Goal: Check status: Check status

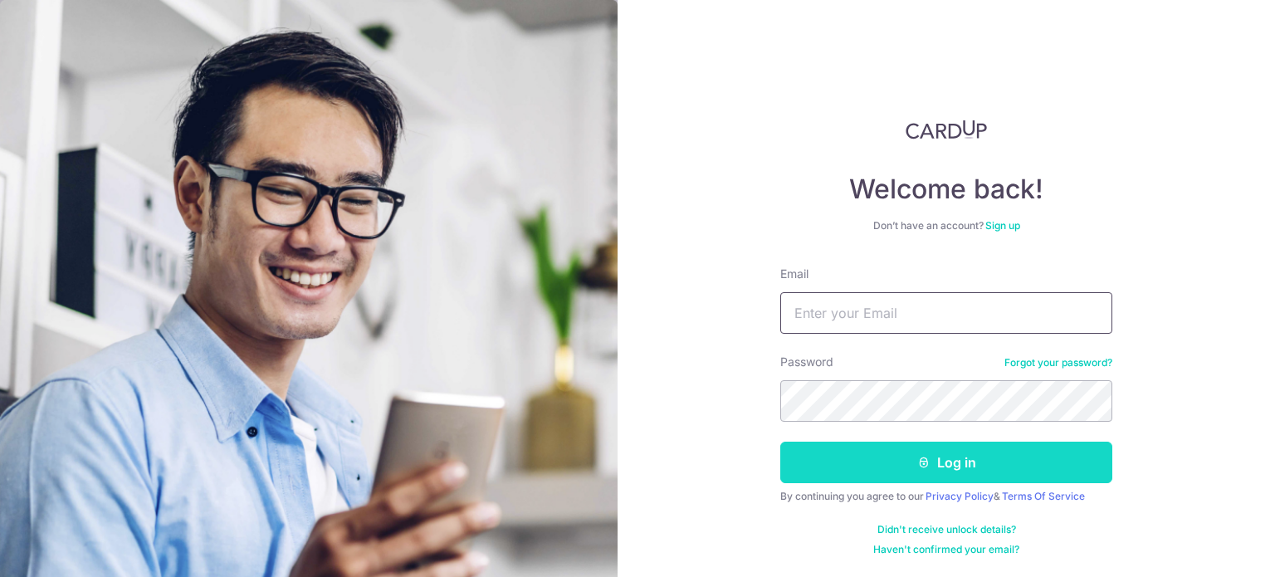
type input "[PERSON_NAME][EMAIL_ADDRESS][DOMAIN_NAME]"
click at [972, 466] on button "Log in" at bounding box center [946, 462] width 332 height 41
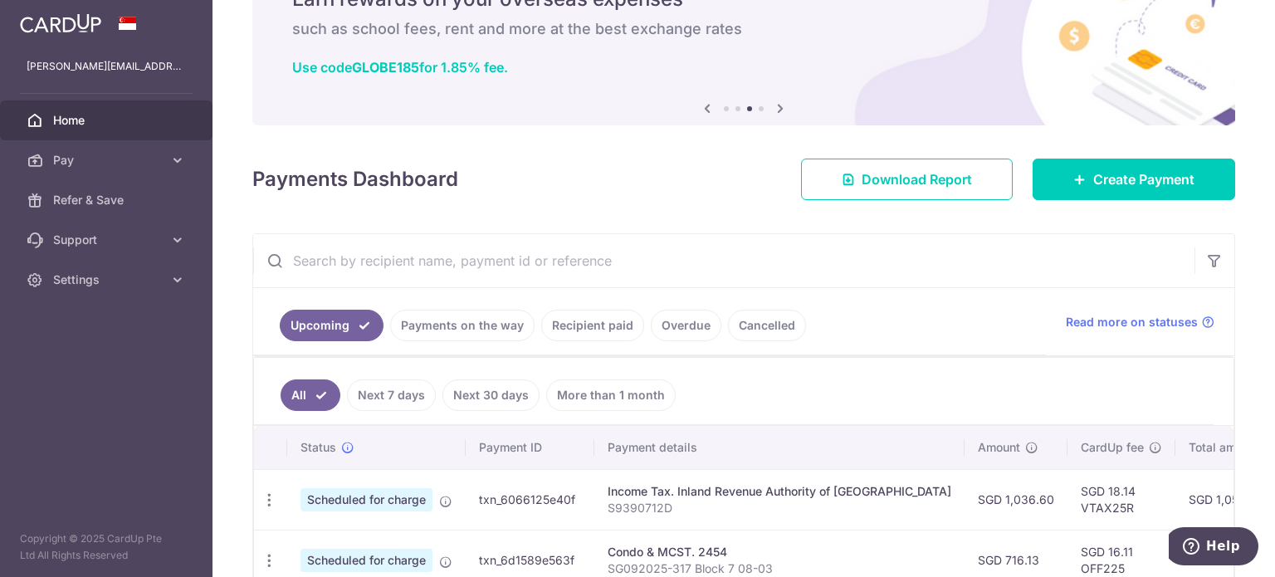
scroll to position [166, 0]
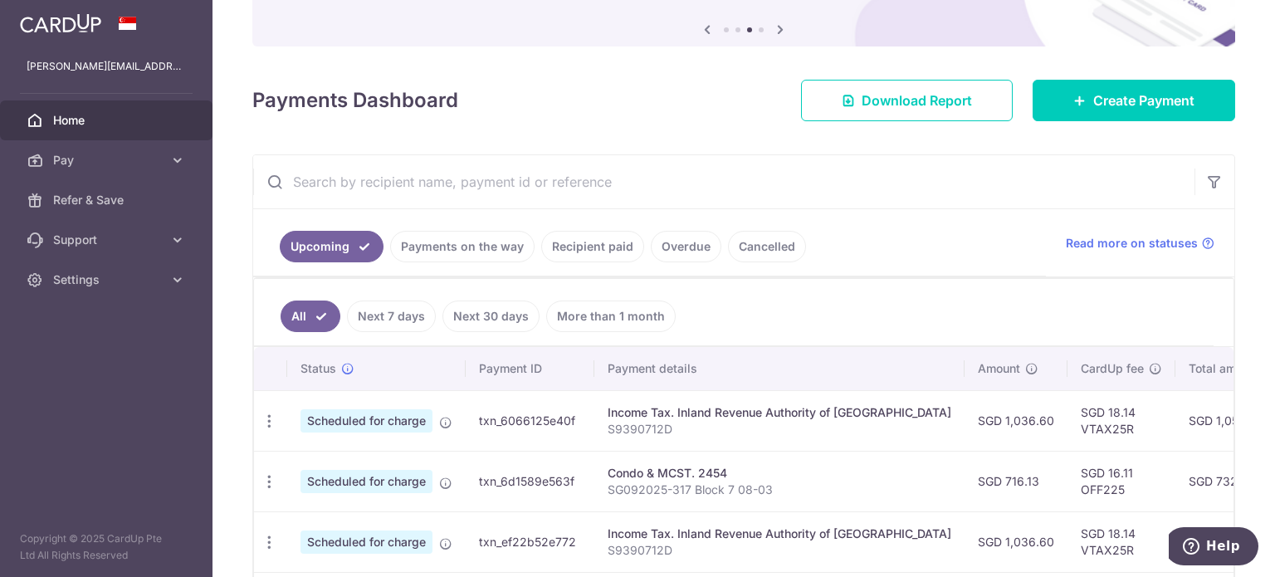
click at [433, 247] on link "Payments on the way" at bounding box center [462, 247] width 144 height 32
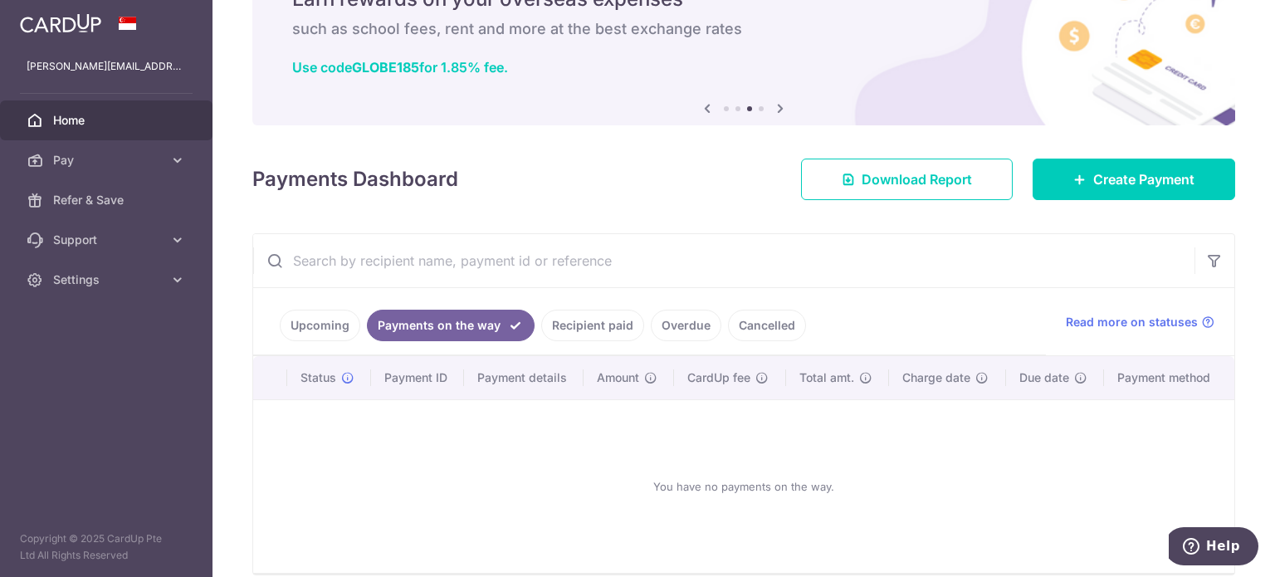
scroll to position [161, 0]
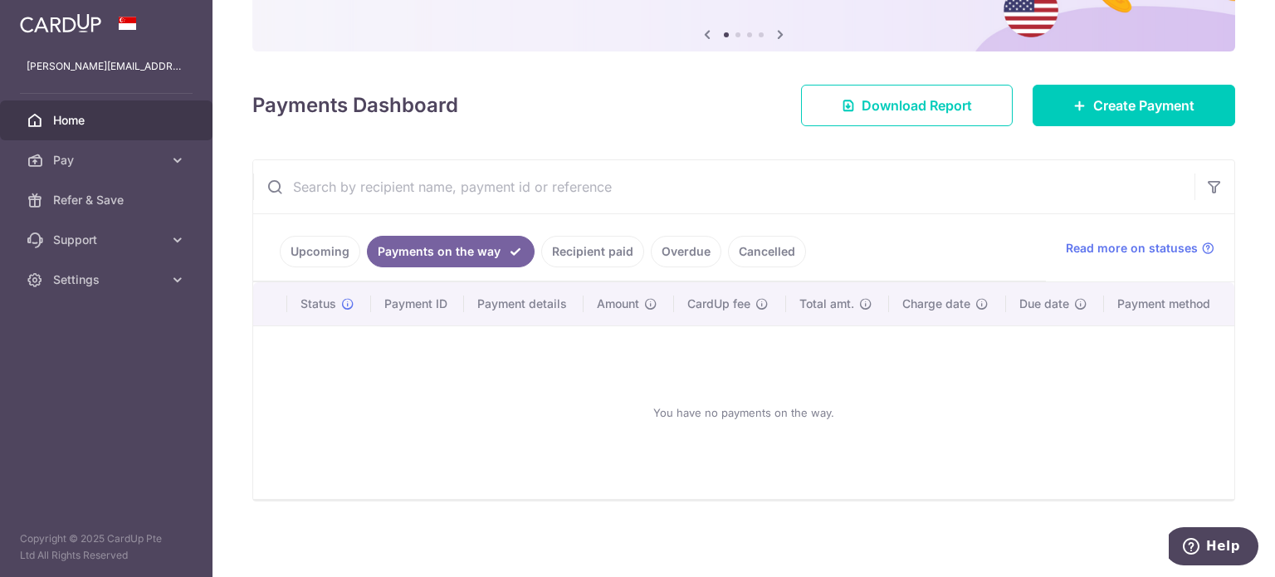
click at [590, 246] on link "Recipient paid" at bounding box center [592, 252] width 103 height 32
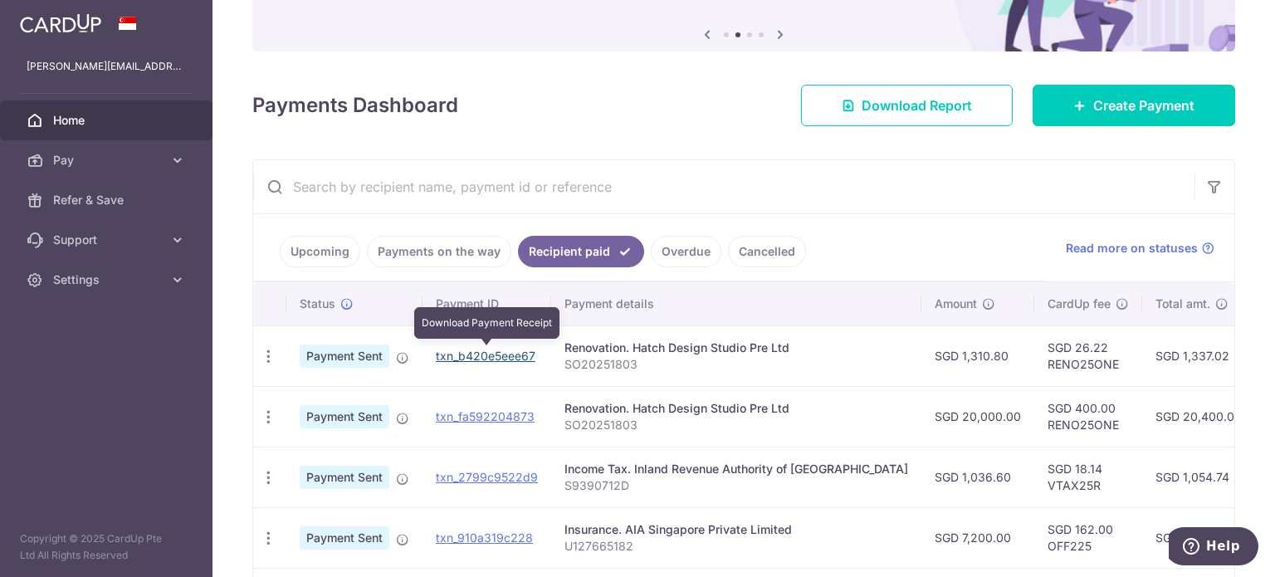
click at [488, 355] on link "txn_b420e5eee67" at bounding box center [486, 356] width 100 height 14
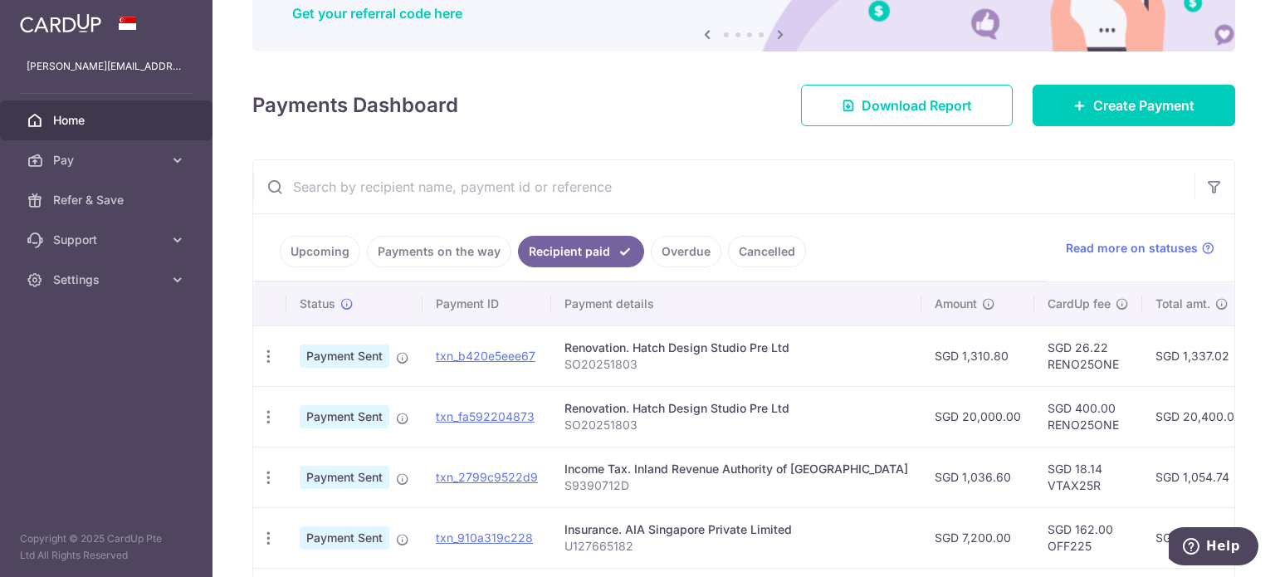
click at [909, 199] on input "text" at bounding box center [723, 186] width 941 height 53
